Goal: Consume media (video, audio): Consume media (video, audio)

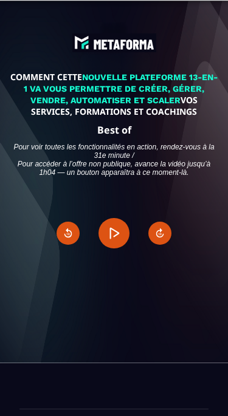
click at [117, 241] on button "Play" at bounding box center [113, 233] width 30 height 30
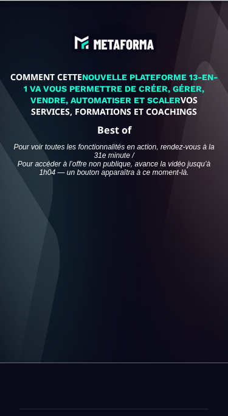
click at [139, 283] on div at bounding box center [113, 234] width 191 height 108
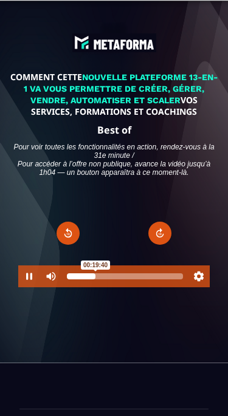
click at [84, 280] on div at bounding box center [81, 277] width 29 height 6
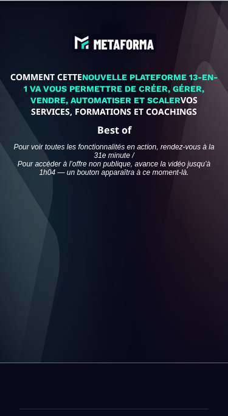
click at [126, 266] on div at bounding box center [113, 234] width 191 height 108
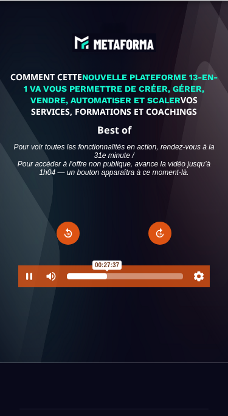
click at [96, 280] on div at bounding box center [87, 277] width 40 height 6
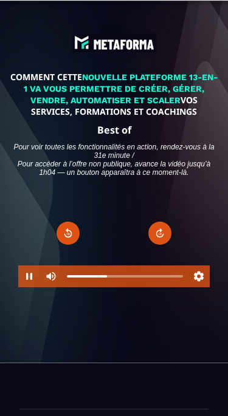
click at [121, 330] on div at bounding box center [113, 308] width 191 height 43
click at [125, 330] on div at bounding box center [113, 308] width 191 height 43
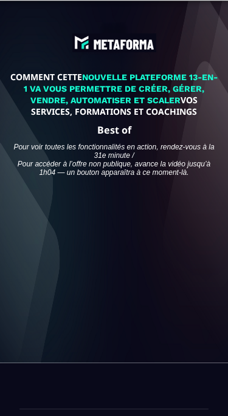
click at [126, 253] on div at bounding box center [113, 234] width 191 height 108
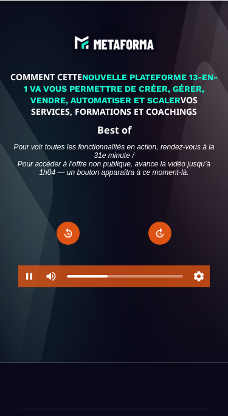
click at [161, 236] on button "Forward" at bounding box center [159, 233] width 23 height 23
click at [162, 238] on button "Forward" at bounding box center [159, 233] width 23 height 23
click at [159, 243] on button "Forward" at bounding box center [159, 233] width 23 height 23
click at [156, 241] on button "Forward" at bounding box center [159, 233] width 23 height 23
click at [156, 244] on button "Forward" at bounding box center [159, 233] width 23 height 23
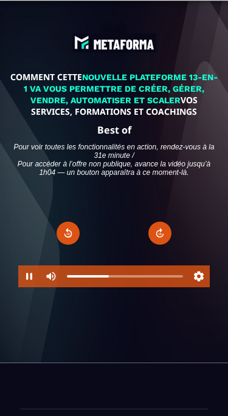
click at [160, 243] on button "Forward" at bounding box center [159, 233] width 23 height 23
click at [163, 244] on button "Forward" at bounding box center [159, 233] width 23 height 23
click at [162, 242] on button "Forward" at bounding box center [159, 233] width 23 height 23
click at [163, 241] on button "Forward" at bounding box center [159, 233] width 23 height 23
click at [164, 239] on button "Forward" at bounding box center [159, 233] width 23 height 23
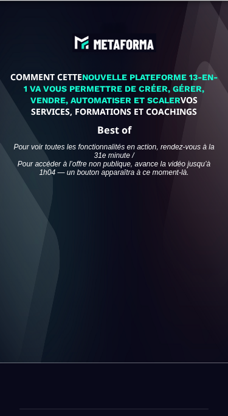
click at [120, 241] on div at bounding box center [113, 234] width 191 height 108
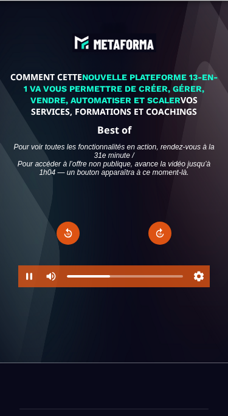
click at [41, 278] on button "Mute" at bounding box center [51, 277] width 22 height 22
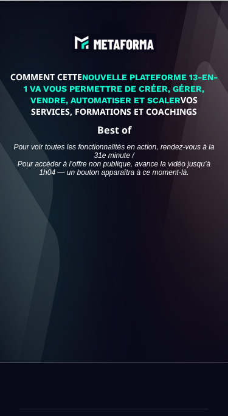
click at [123, 249] on div at bounding box center [113, 234] width 191 height 108
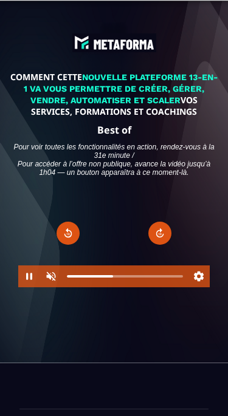
click at [33, 287] on button "Pause" at bounding box center [29, 277] width 22 height 22
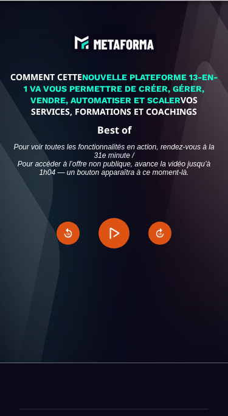
click at [117, 237] on button "Play" at bounding box center [113, 233] width 30 height 30
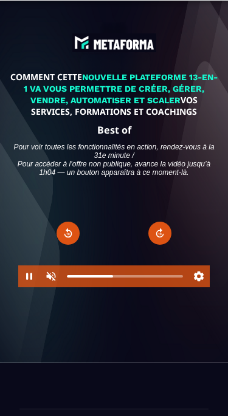
click at [48, 283] on button "Unmute" at bounding box center [51, 277] width 22 height 22
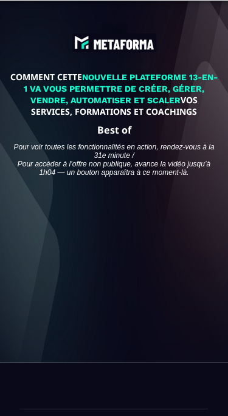
click at [90, 269] on div at bounding box center [113, 234] width 191 height 108
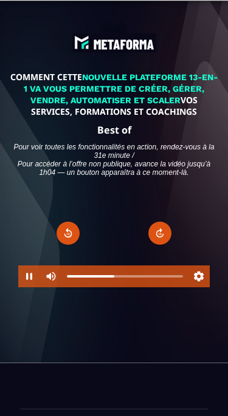
click at [29, 280] on button "Pause" at bounding box center [29, 277] width 22 height 22
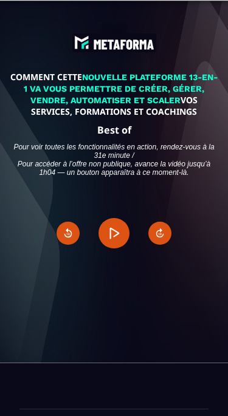
click at [119, 240] on button "Play" at bounding box center [113, 233] width 30 height 30
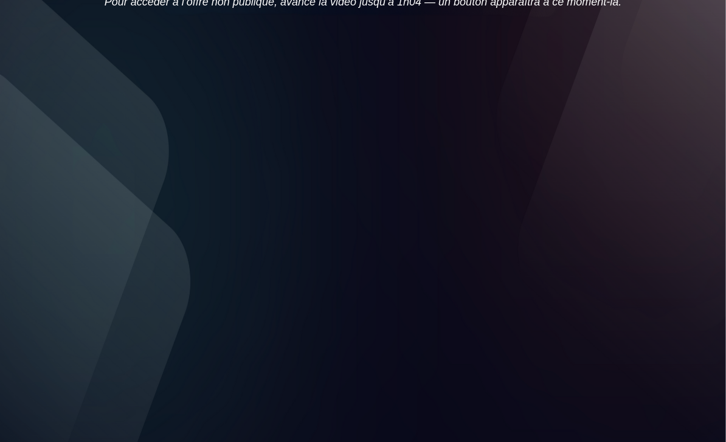
scroll to position [190, 0]
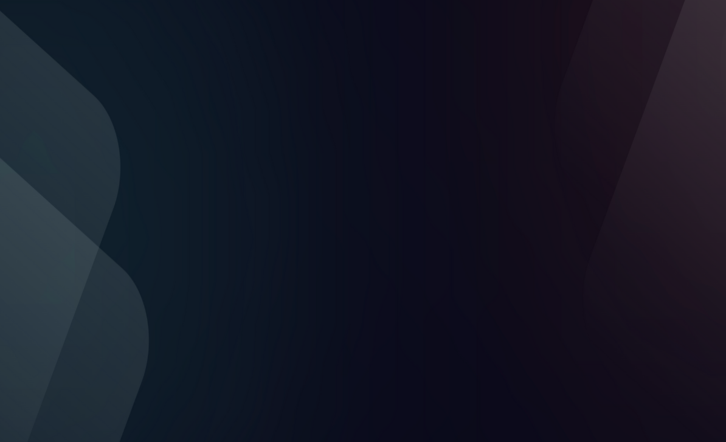
click at [226, 230] on div at bounding box center [362, 147] width 529 height 297
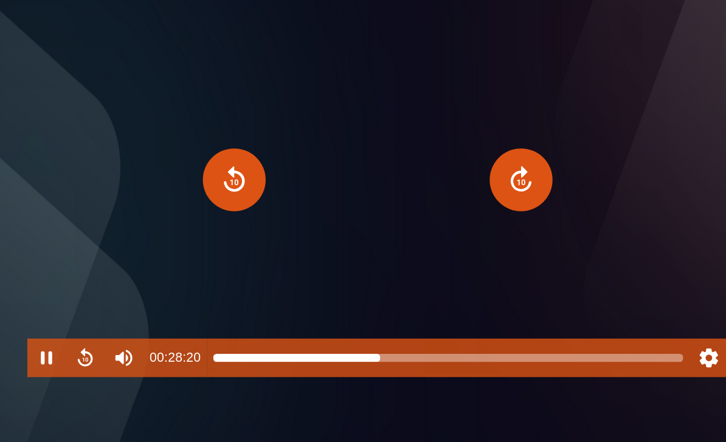
click at [227, 286] on div at bounding box center [416, 283] width 354 height 6
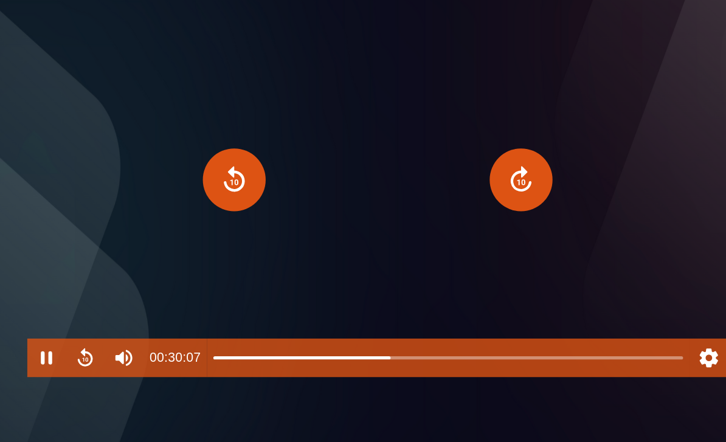
click at [227, 287] on div at bounding box center [373, 283] width 10 height 10
click at [227, 287] on div at bounding box center [416, 283] width 354 height 10
click at [227, 157] on button "Forward" at bounding box center [470, 148] width 47 height 47
click at [227, 160] on button "Forward" at bounding box center [470, 148] width 47 height 47
click at [227, 162] on button "Forward" at bounding box center [470, 148] width 47 height 47
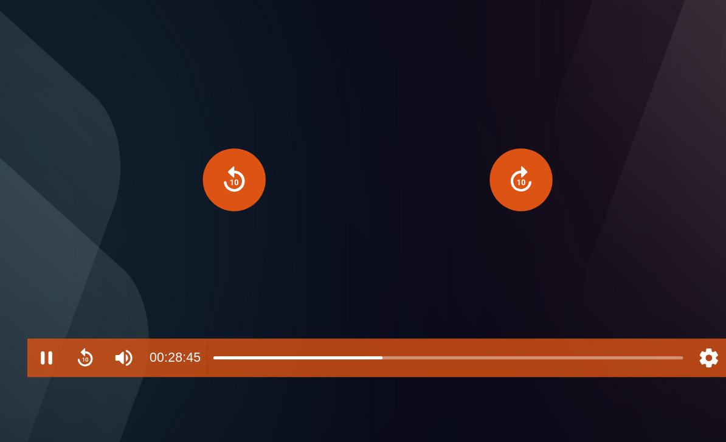
click at [227, 162] on button "Forward" at bounding box center [470, 148] width 47 height 47
click at [227, 160] on button "Forward" at bounding box center [470, 148] width 47 height 47
click at [227, 157] on button "Forward" at bounding box center [470, 148] width 47 height 47
click at [227, 159] on button "Forward" at bounding box center [470, 148] width 47 height 47
click at [227, 158] on button "Forward" at bounding box center [470, 148] width 47 height 47
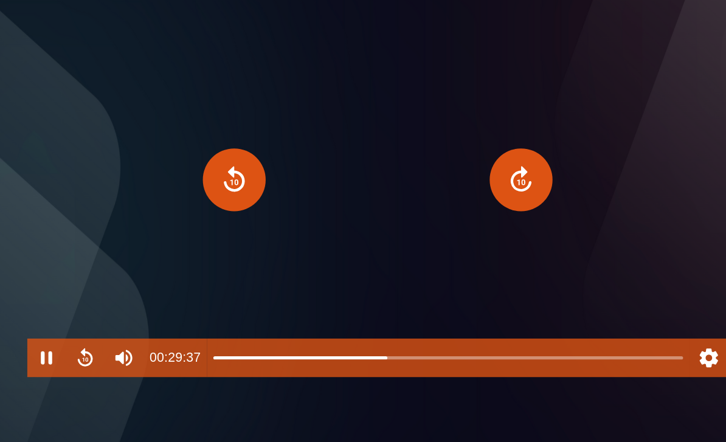
click at [227, 156] on button "Forward" at bounding box center [470, 148] width 47 height 47
click at [227, 162] on button "Forward" at bounding box center [470, 148] width 47 height 47
click at [227, 157] on button "Forward" at bounding box center [470, 148] width 47 height 47
click at [227, 156] on button "Forward" at bounding box center [470, 148] width 47 height 47
click at [227, 159] on button "Forward" at bounding box center [470, 148] width 47 height 47
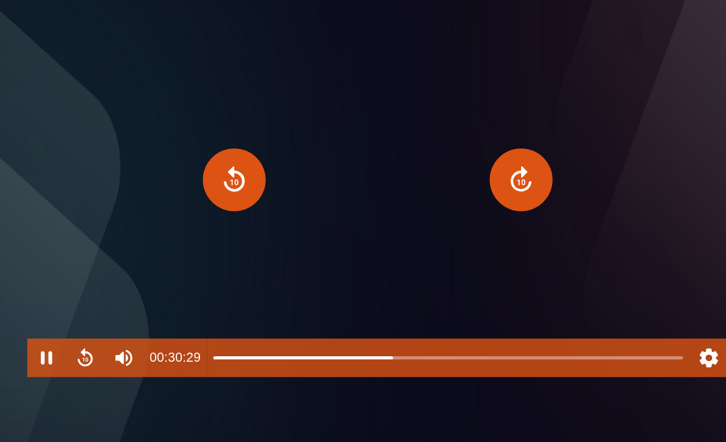
click at [227, 159] on button "Forward" at bounding box center [470, 148] width 47 height 47
click at [227, 160] on button "Forward" at bounding box center [470, 148] width 47 height 47
click at [227, 158] on button "Forward" at bounding box center [470, 148] width 47 height 47
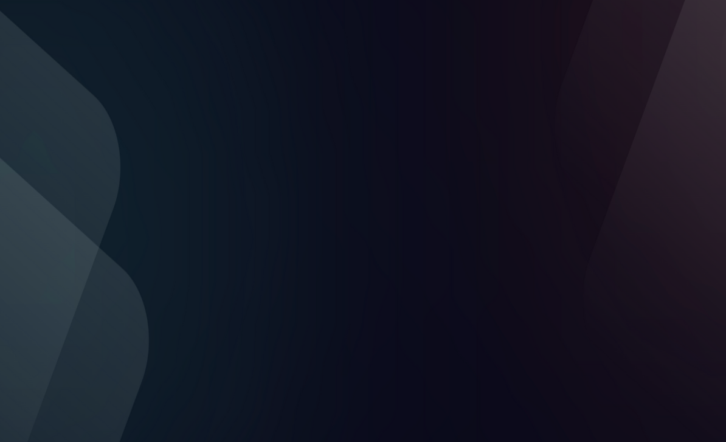
click at [227, 164] on div at bounding box center [362, 147] width 529 height 297
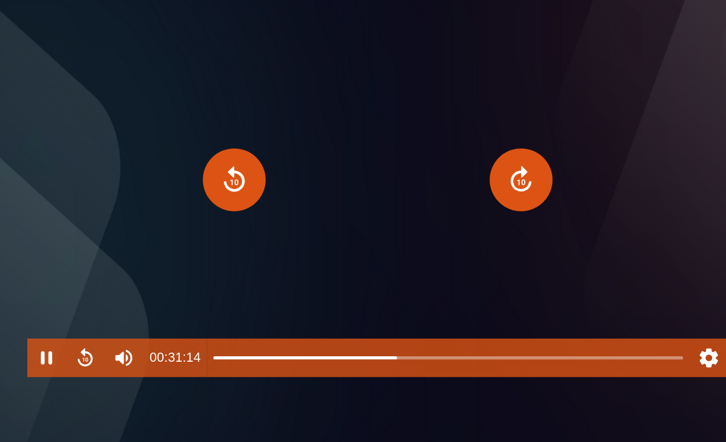
click at [227, 164] on button "Forward" at bounding box center [470, 148] width 47 height 47
click at [227, 168] on button "Forward" at bounding box center [470, 148] width 47 height 47
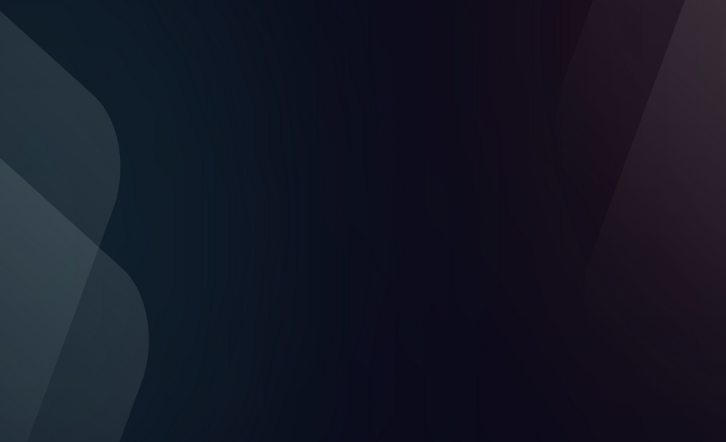
click at [227, 223] on div at bounding box center [362, 147] width 529 height 297
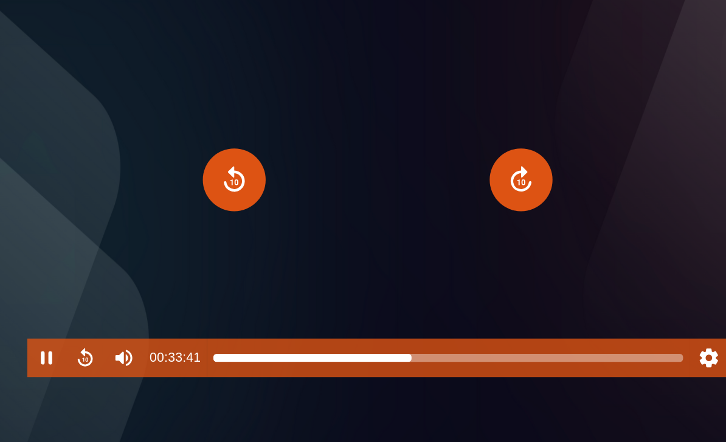
click at [227, 287] on div at bounding box center [416, 283] width 354 height 10
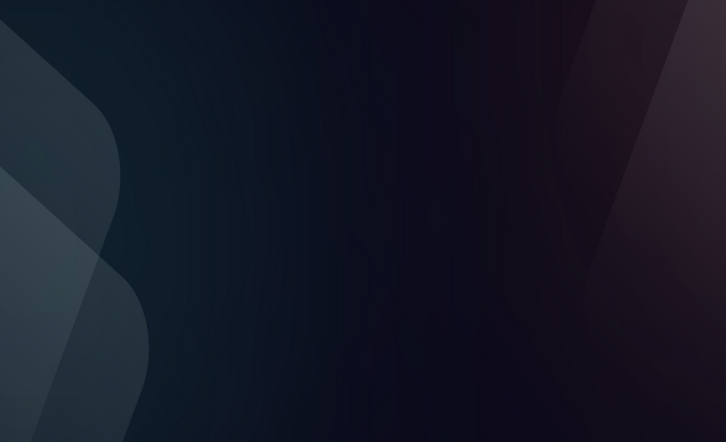
click at [210, 219] on div at bounding box center [362, 147] width 529 height 297
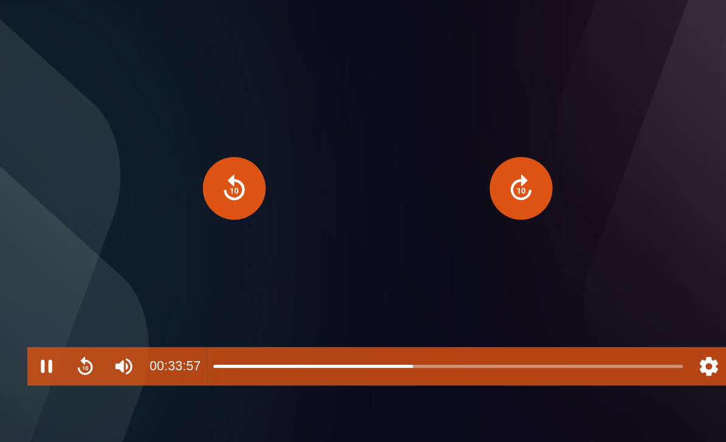
click at [227, 172] on button "Rewind" at bounding box center [254, 148] width 47 height 47
click at [227, 168] on button "Rewind" at bounding box center [254, 148] width 47 height 47
click at [227, 171] on button "Rewind" at bounding box center [254, 148] width 47 height 47
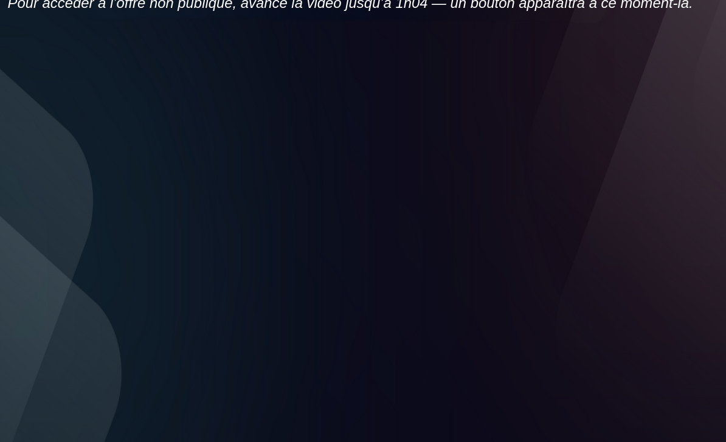
scroll to position [177, 0]
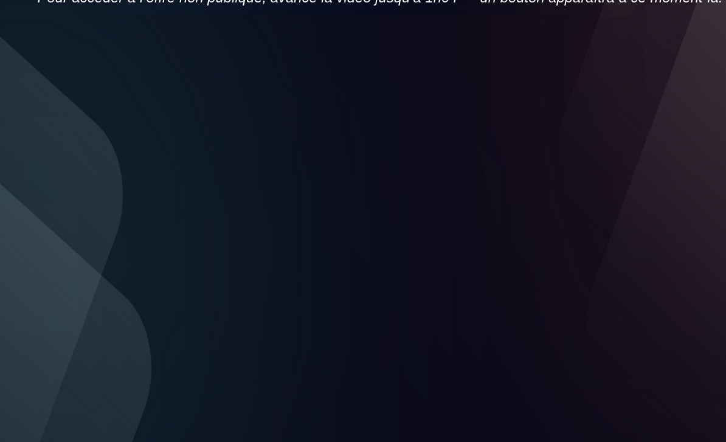
click at [227, 256] on div at bounding box center [362, 160] width 529 height 297
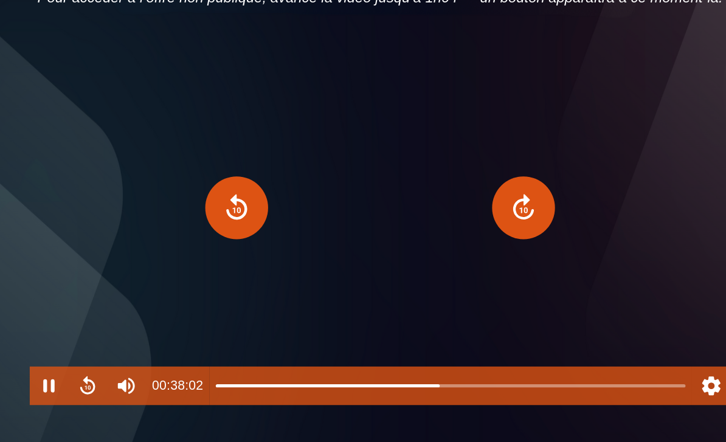
click at [227, 310] on button "Settings" at bounding box center [612, 295] width 29 height 29
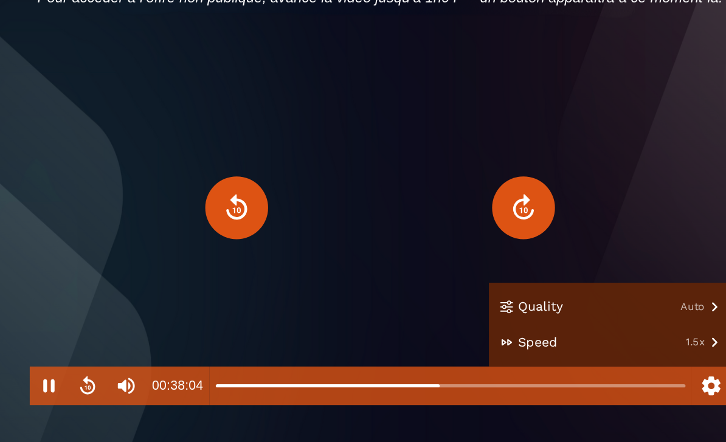
click at [227, 276] on button "Speed 1.5x" at bounding box center [536, 262] width 182 height 27
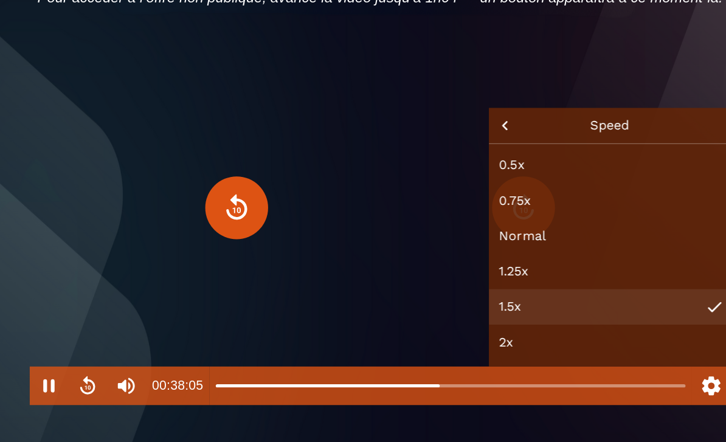
click at [227, 196] on button "Normal" at bounding box center [536, 182] width 182 height 27
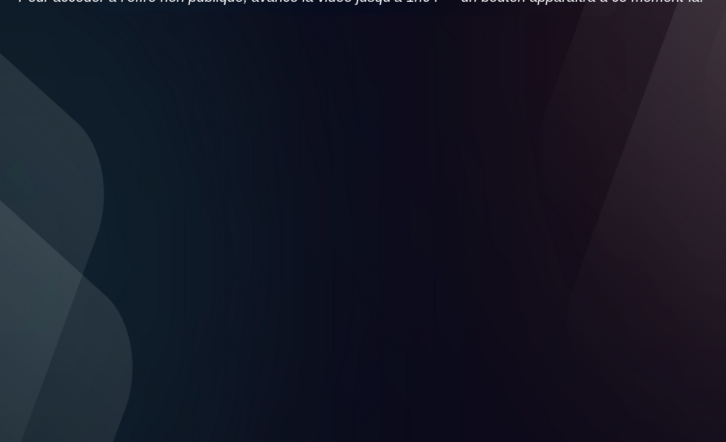
click at [227, 239] on div at bounding box center [362, 160] width 529 height 297
click at [227, 210] on div at bounding box center [362, 160] width 529 height 297
click at [98, 309] on div at bounding box center [362, 160] width 529 height 297
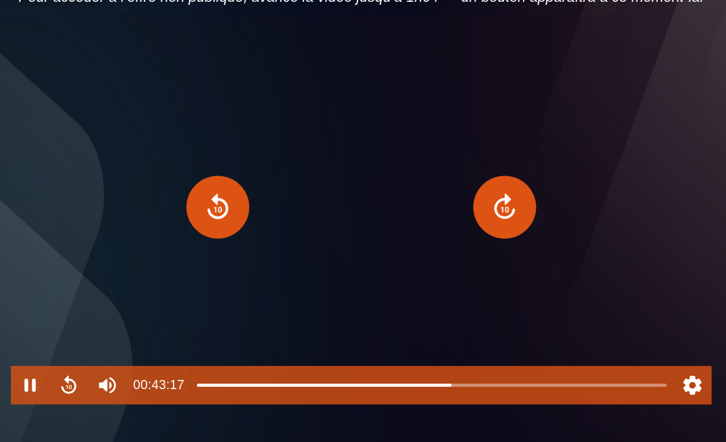
click at [98, 310] on button "Pause" at bounding box center [112, 295] width 29 height 29
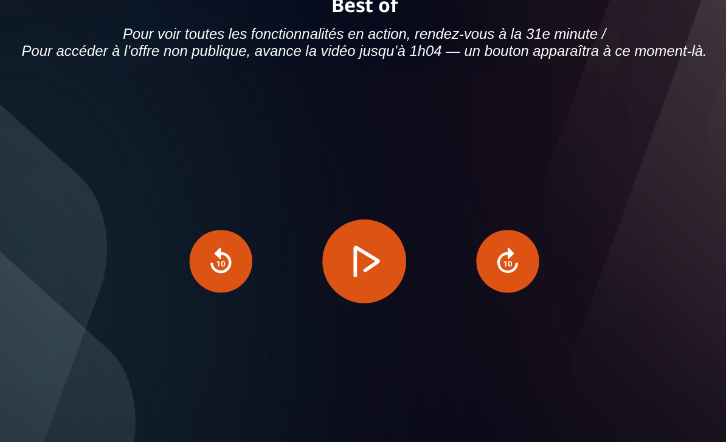
scroll to position [129, 0]
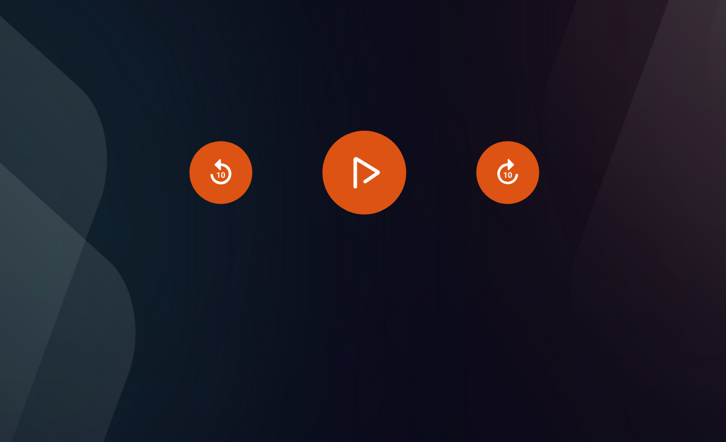
click at [227, 181] on button "Play" at bounding box center [362, 208] width 63 height 63
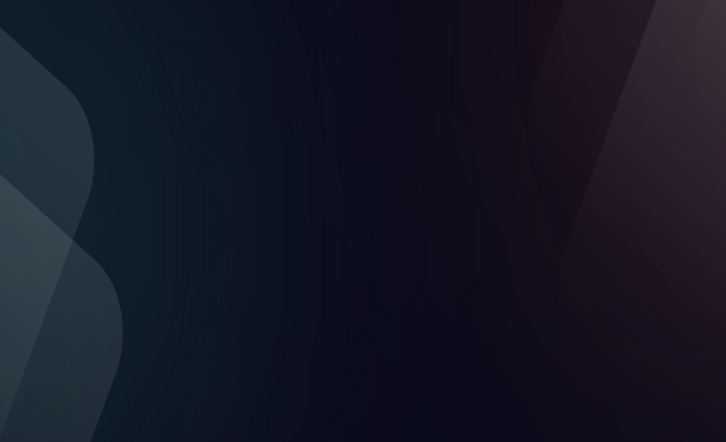
scroll to position [128, 0]
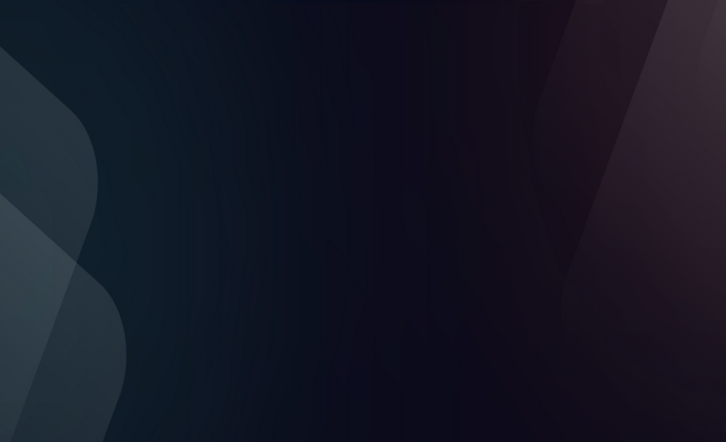
click at [227, 259] on div at bounding box center [362, 209] width 529 height 297
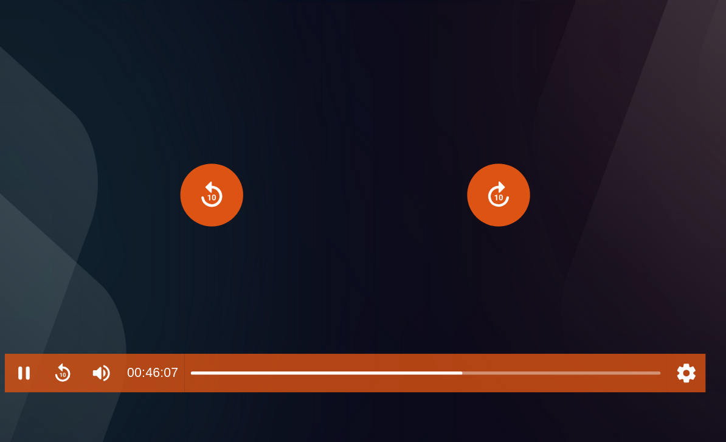
click at [227, 329] on button "Settings" at bounding box center [612, 343] width 29 height 29
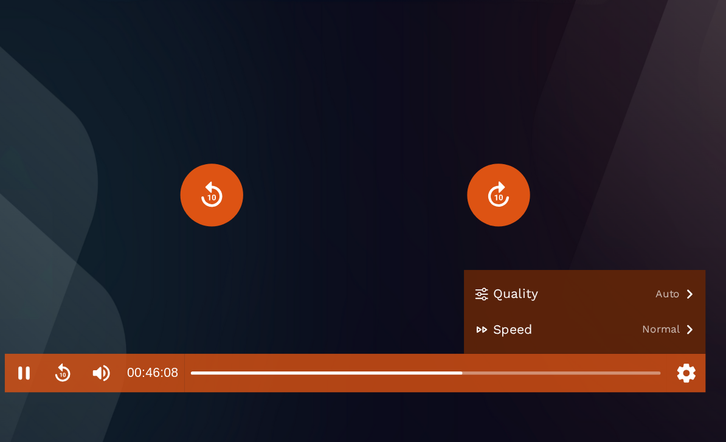
click at [227, 298] on button "Speed Normal" at bounding box center [536, 311] width 182 height 27
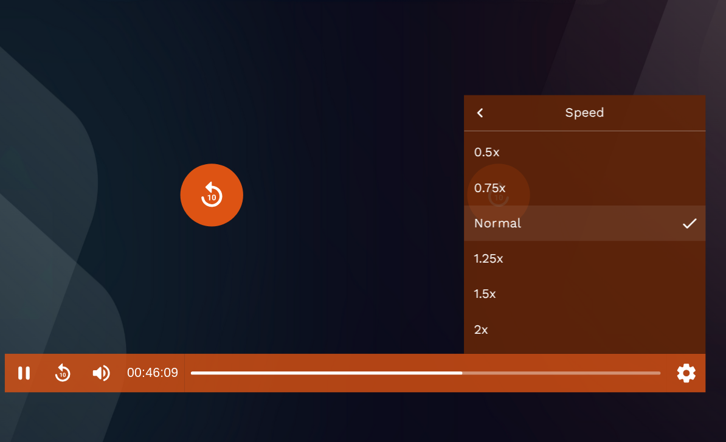
click at [227, 298] on button "2x" at bounding box center [536, 311] width 182 height 27
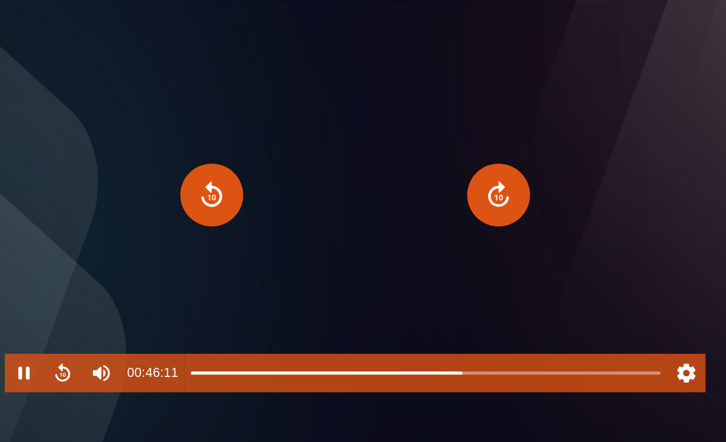
click at [227, 329] on button "Settings" at bounding box center [612, 343] width 29 height 29
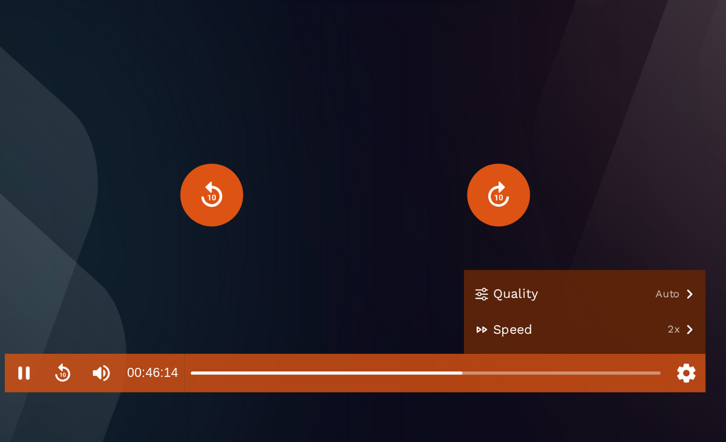
click at [227, 298] on button "Speed 2x" at bounding box center [536, 311] width 182 height 27
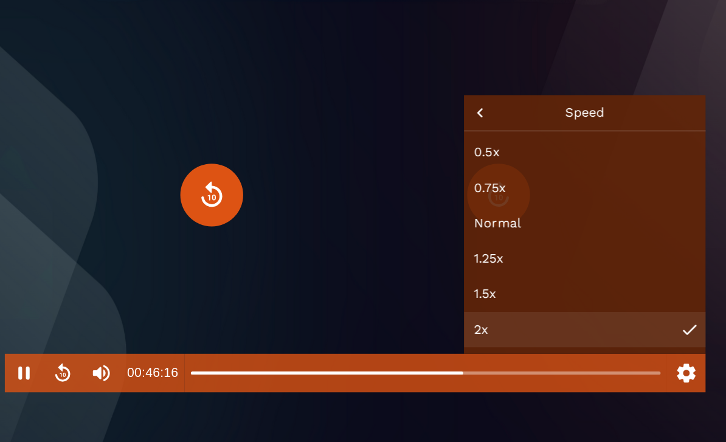
click at [227, 271] on button "1.5x" at bounding box center [536, 284] width 182 height 27
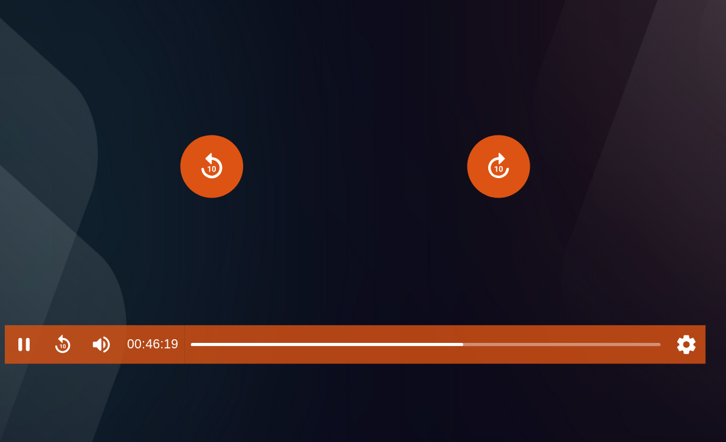
scroll to position [135, 0]
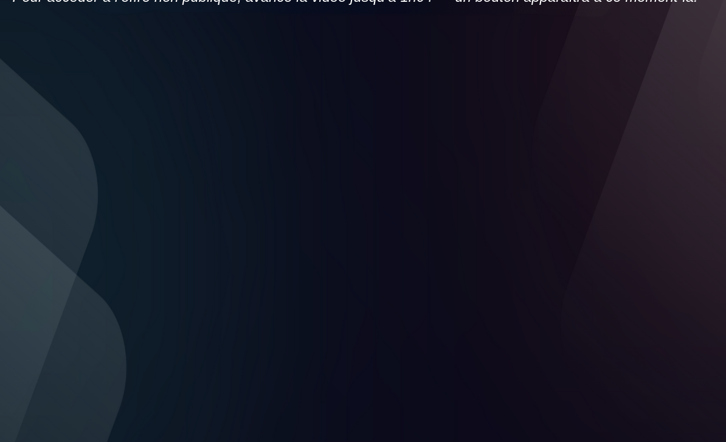
click at [227, 280] on div at bounding box center [362, 202] width 529 height 297
click at [227, 265] on div at bounding box center [362, 202] width 529 height 297
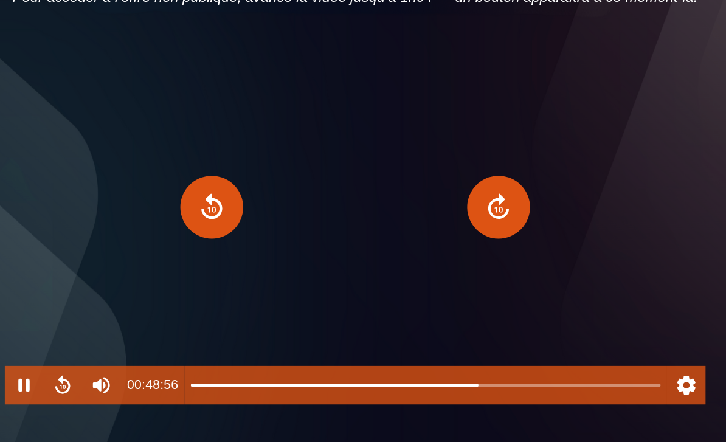
click at [227, 252] on div at bounding box center [362, 202] width 529 height 297
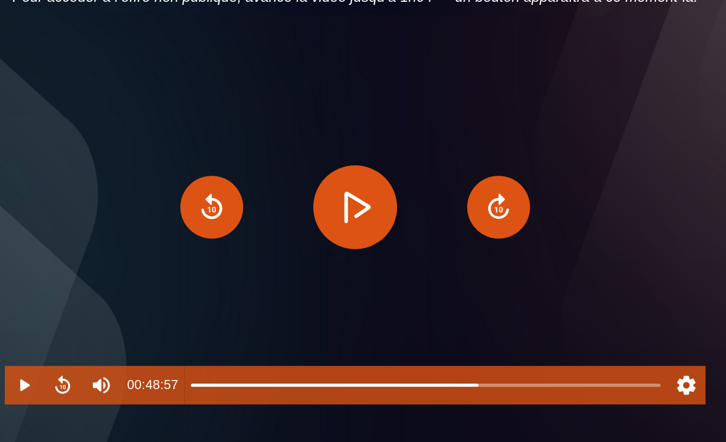
click at [227, 190] on button "Play" at bounding box center [362, 202] width 63 height 63
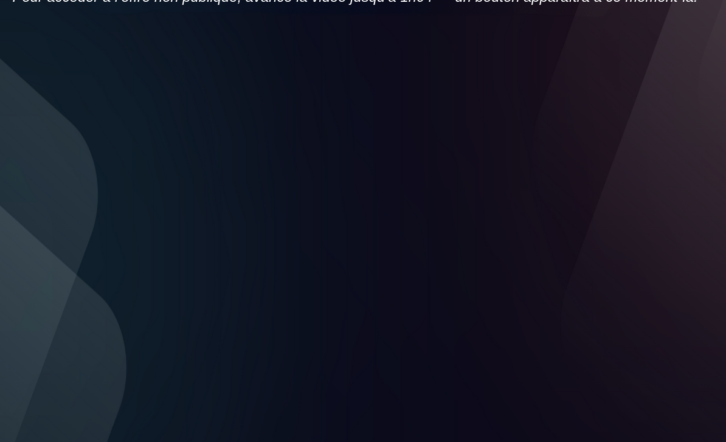
click at [227, 207] on div at bounding box center [362, 202] width 529 height 297
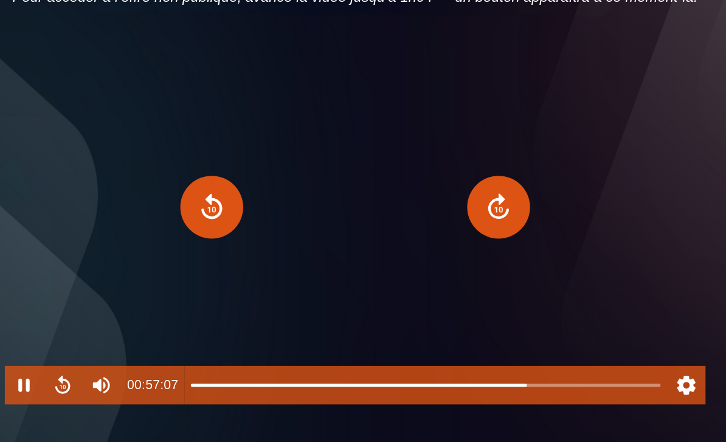
click at [98, 323] on button "Pause" at bounding box center [112, 337] width 29 height 29
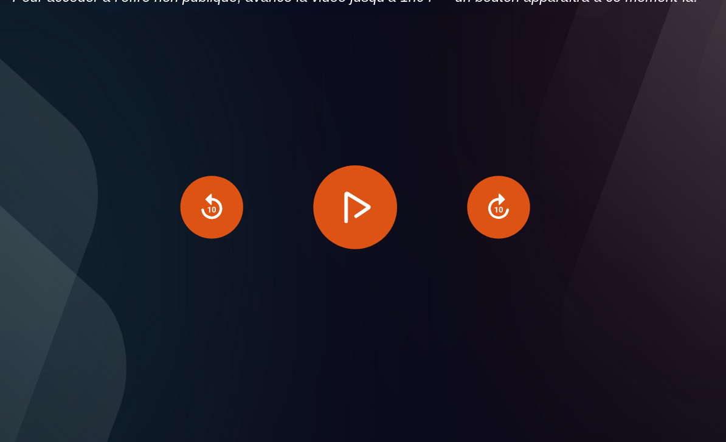
click at [227, 205] on button "Play" at bounding box center [362, 202] width 63 height 63
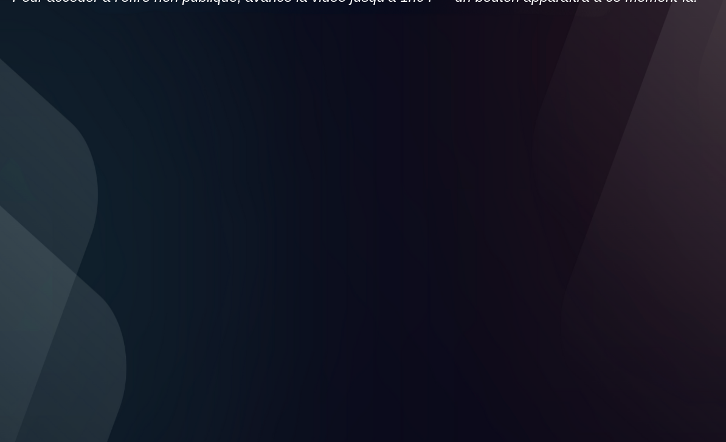
click at [227, 242] on div at bounding box center [362, 202] width 529 height 297
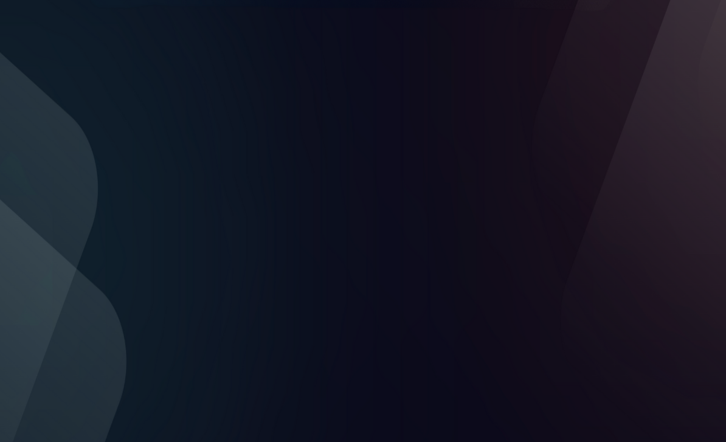
click at [227, 248] on div at bounding box center [362, 202] width 529 height 297
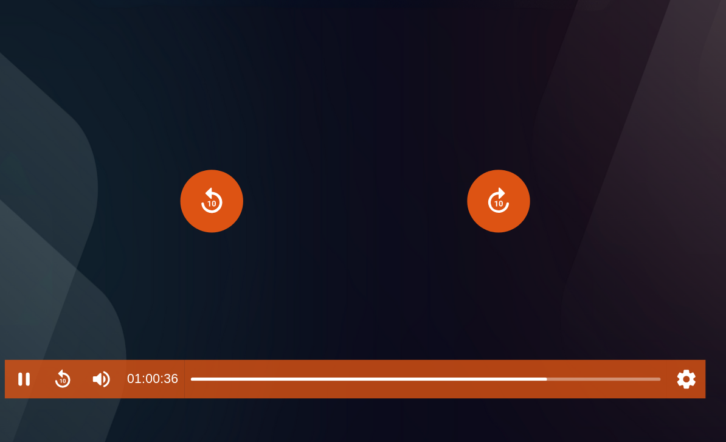
click at [227, 179] on button "Forward" at bounding box center [470, 202] width 47 height 47
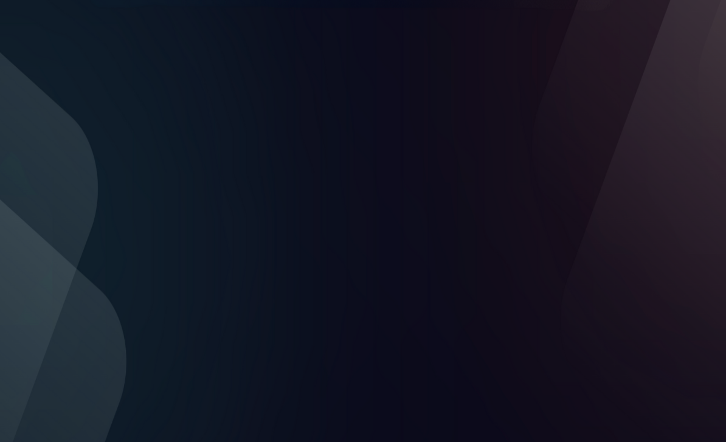
click at [227, 266] on div at bounding box center [362, 202] width 529 height 297
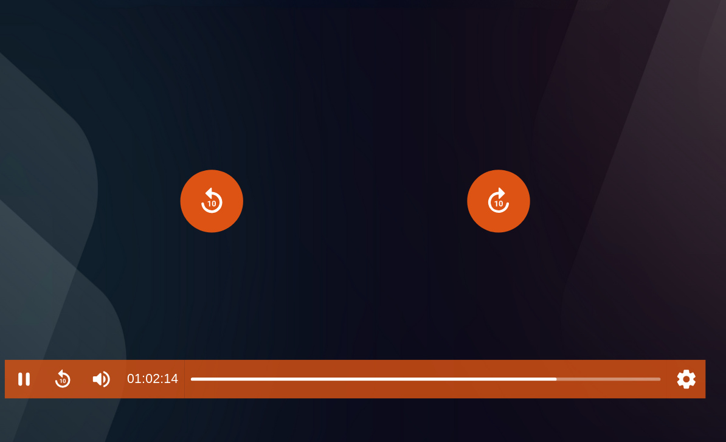
click at [227, 184] on button "Forward" at bounding box center [470, 202] width 47 height 47
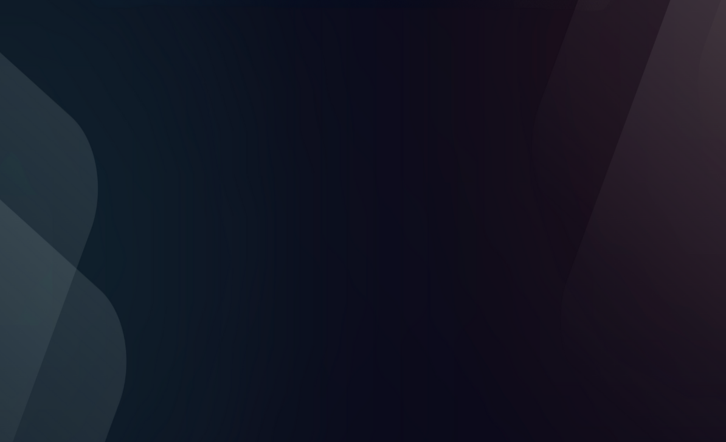
click at [227, 247] on div at bounding box center [362, 202] width 529 height 297
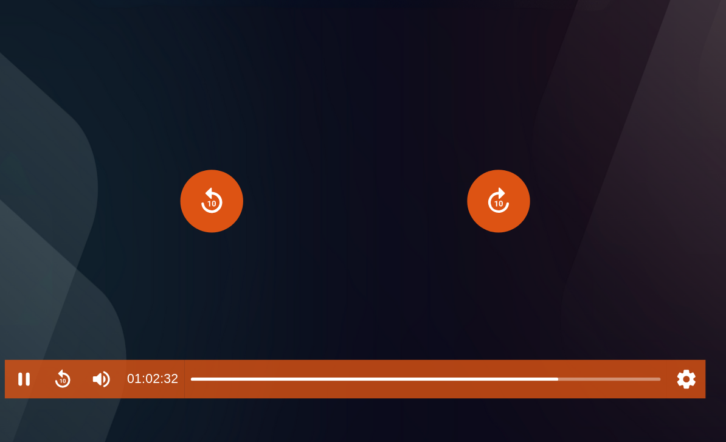
click at [227, 184] on button "Forward" at bounding box center [470, 202] width 47 height 47
click at [227, 179] on button "Forward" at bounding box center [470, 202] width 47 height 47
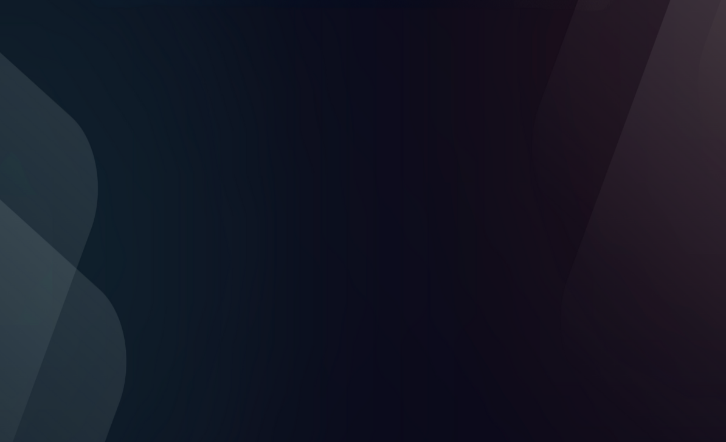
click at [227, 233] on div at bounding box center [362, 202] width 529 height 297
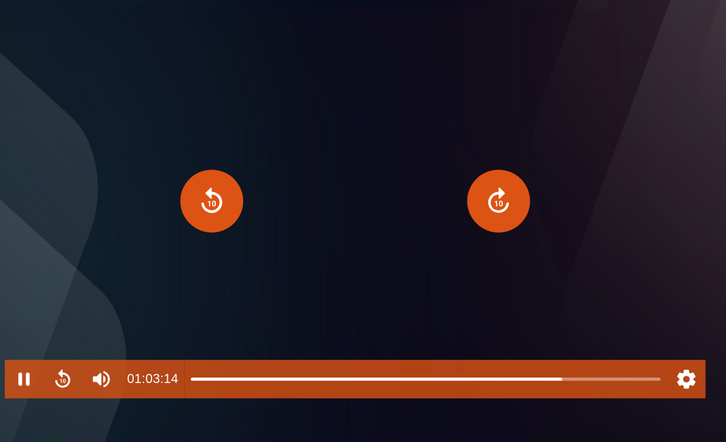
click at [227, 179] on button "Forward" at bounding box center [470, 202] width 47 height 47
click at [227, 184] on button "Forward" at bounding box center [470, 202] width 47 height 47
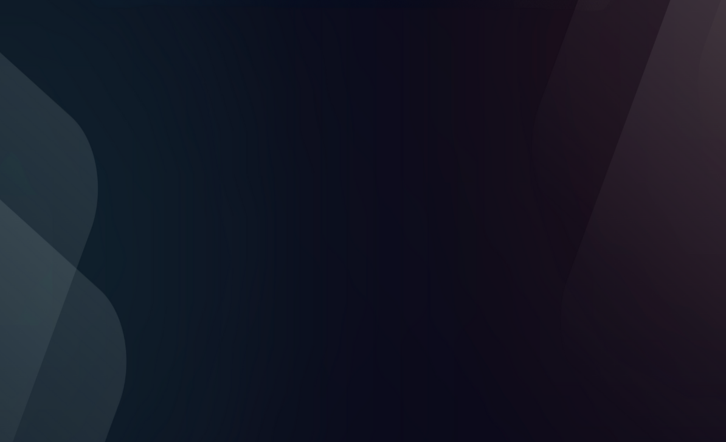
click at [227, 207] on div at bounding box center [362, 202] width 529 height 297
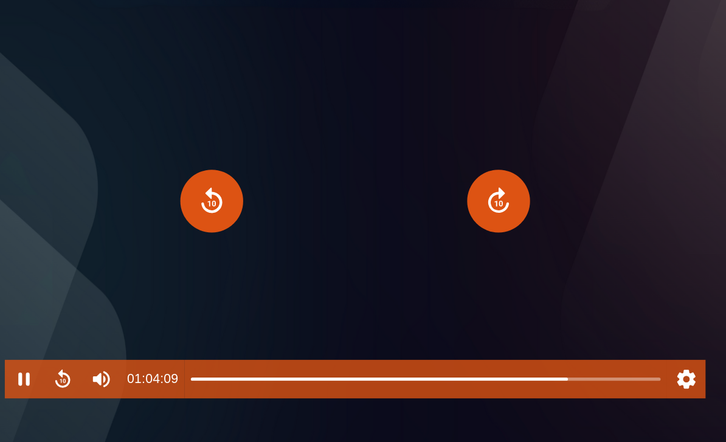
click at [227, 179] on button "Forward" at bounding box center [470, 202] width 47 height 47
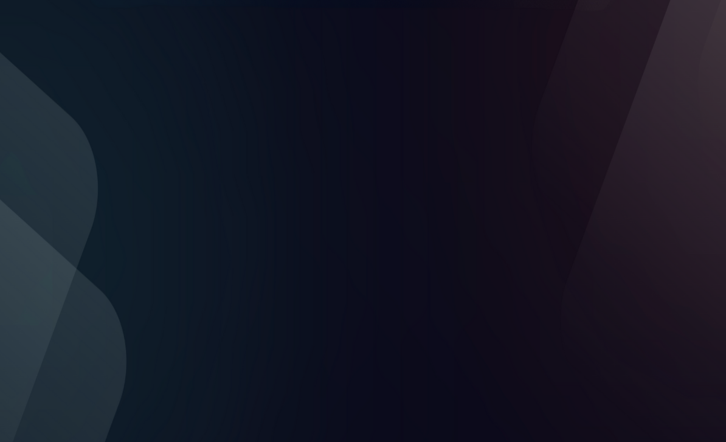
click at [227, 215] on div at bounding box center [362, 202] width 529 height 297
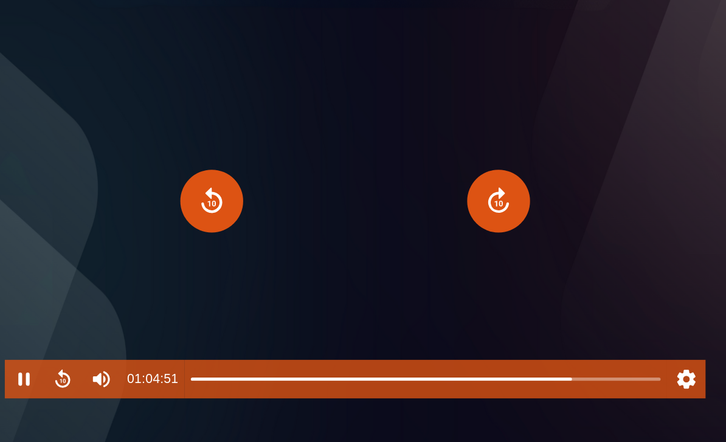
click at [227, 182] on button "Forward" at bounding box center [470, 202] width 47 height 47
click at [227, 179] on button "Forward" at bounding box center [470, 202] width 47 height 47
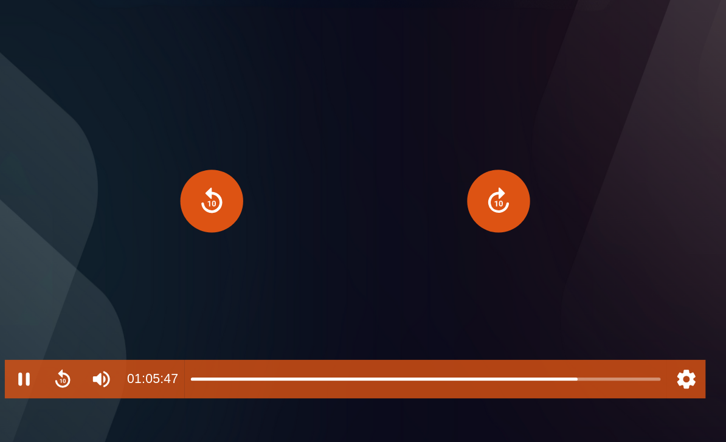
click at [227, 182] on button "Forward" at bounding box center [470, 202] width 47 height 47
click at [227, 179] on button "Rewind" at bounding box center [254, 202] width 47 height 47
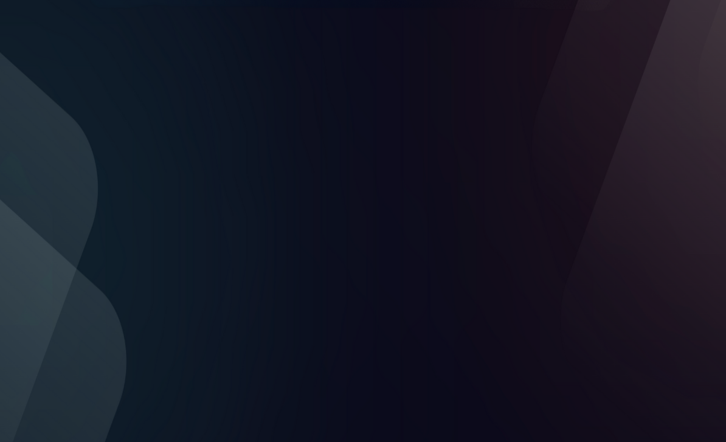
click at [227, 219] on div at bounding box center [362, 202] width 529 height 297
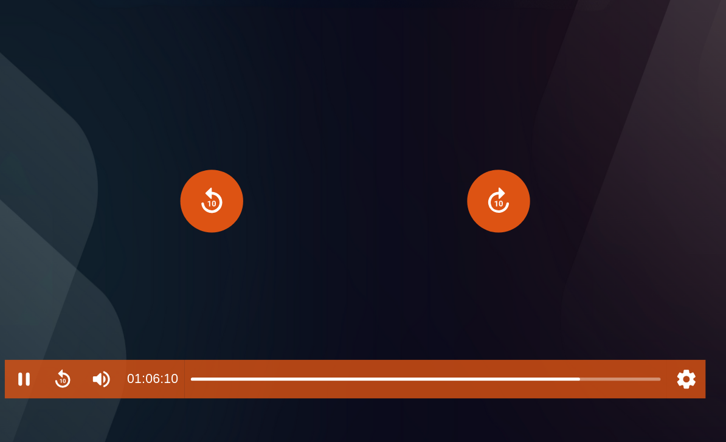
click at [227, 179] on button "Forward" at bounding box center [470, 202] width 47 height 47
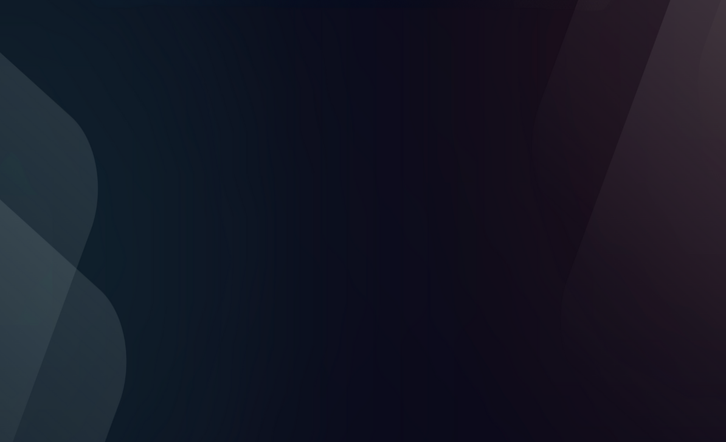
click at [227, 207] on div at bounding box center [362, 202] width 529 height 297
click at [227, 226] on div at bounding box center [362, 202] width 529 height 297
click at [227, 207] on div at bounding box center [362, 202] width 529 height 297
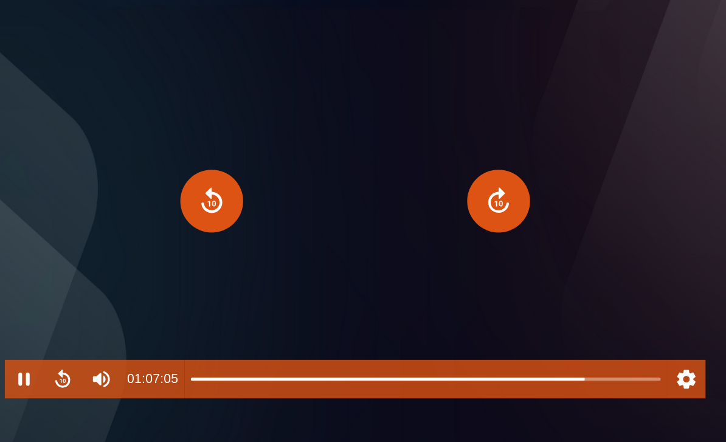
click at [98, 323] on button "Pause" at bounding box center [112, 337] width 29 height 29
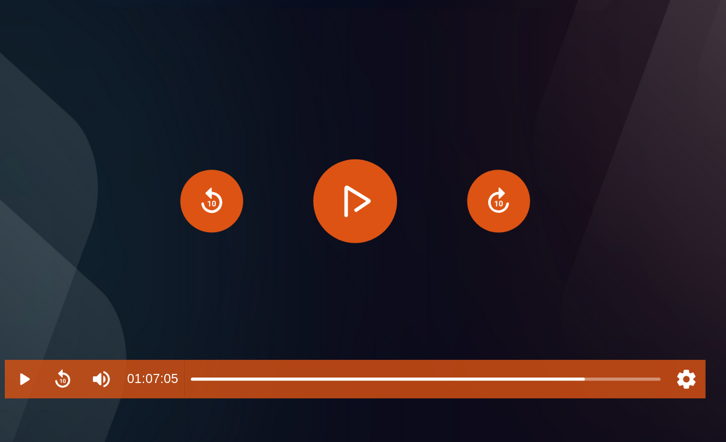
type input "******"
